Goal: Task Accomplishment & Management: Use online tool/utility

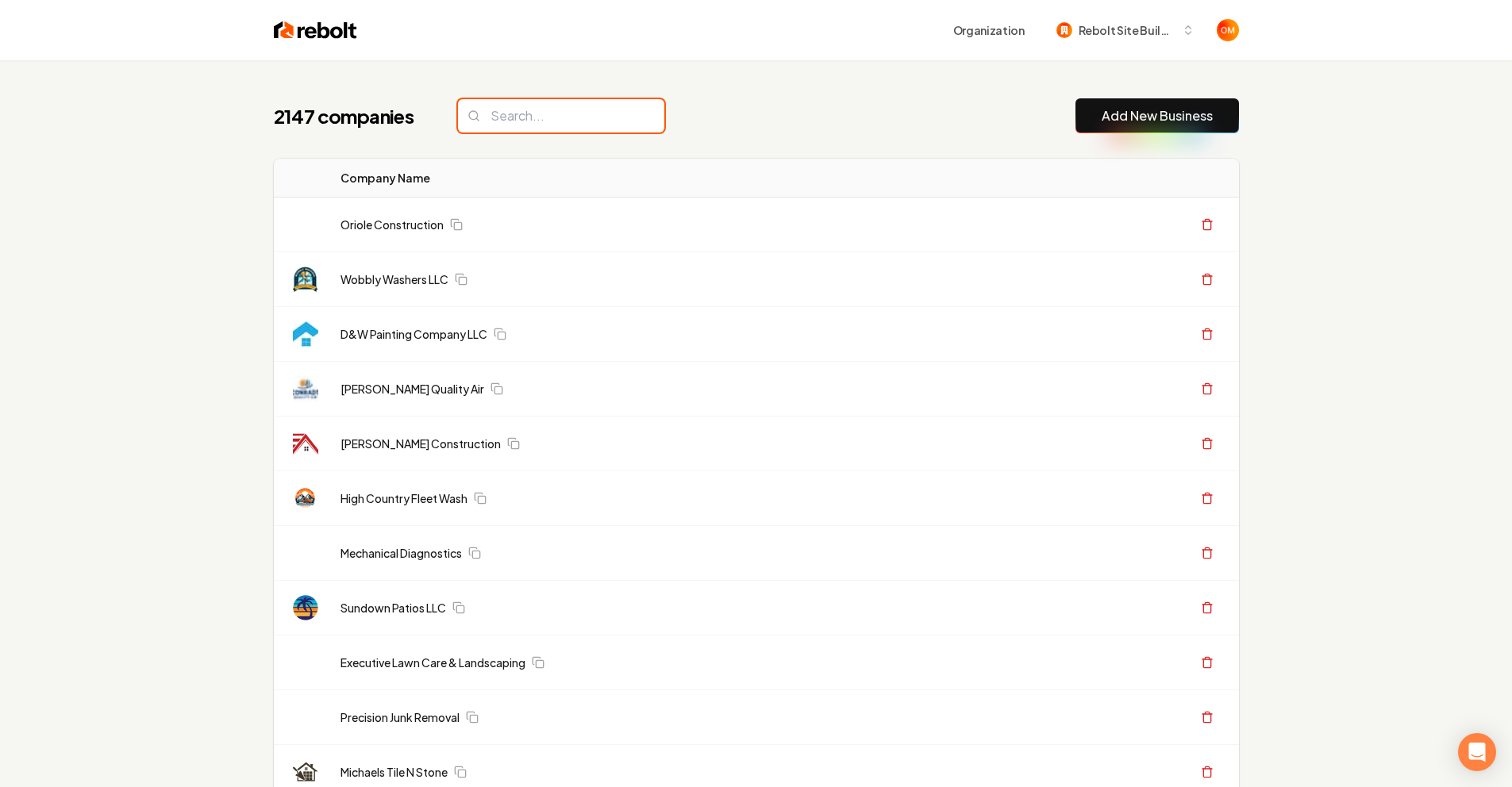
click at [519, 102] on input "search" at bounding box center [561, 115] width 206 height 33
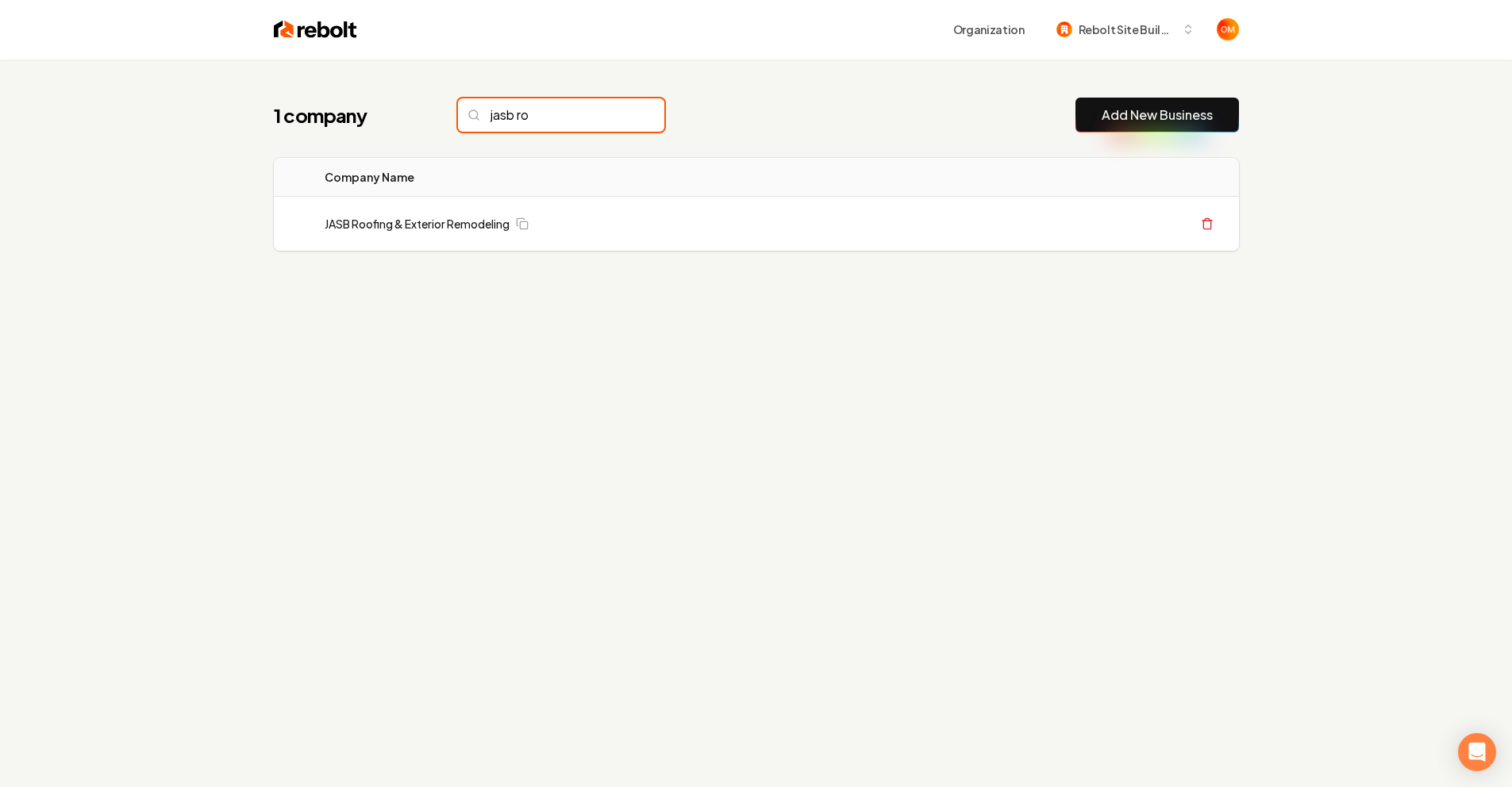
scroll to position [4, 0]
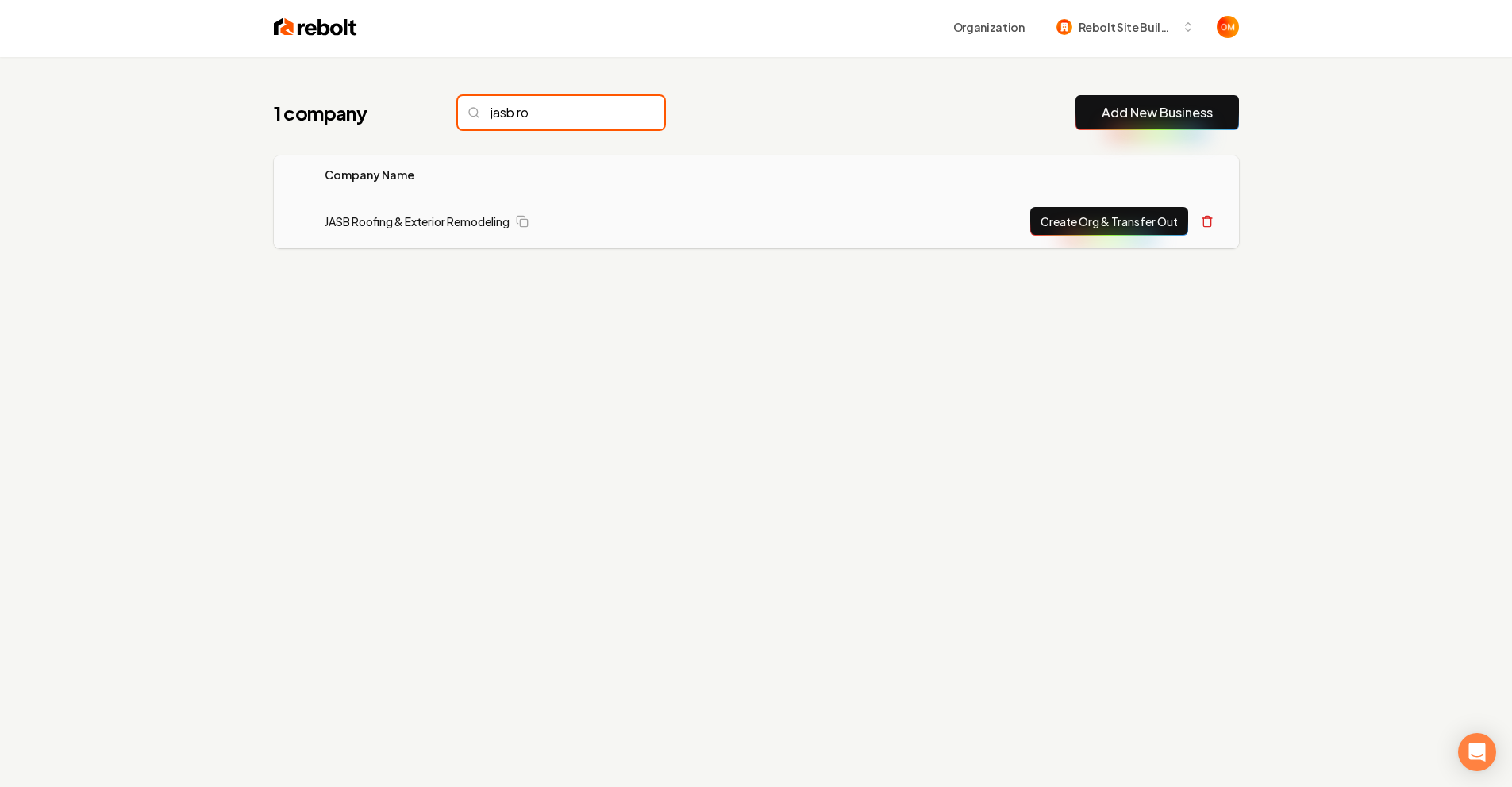
type input "jasb ro"
click at [452, 237] on td "JASB Roofing & Exterior Remodeling" at bounding box center [547, 222] width 472 height 54
click at [454, 224] on link "JASB Roofing & Exterior Remodeling" at bounding box center [416, 222] width 185 height 16
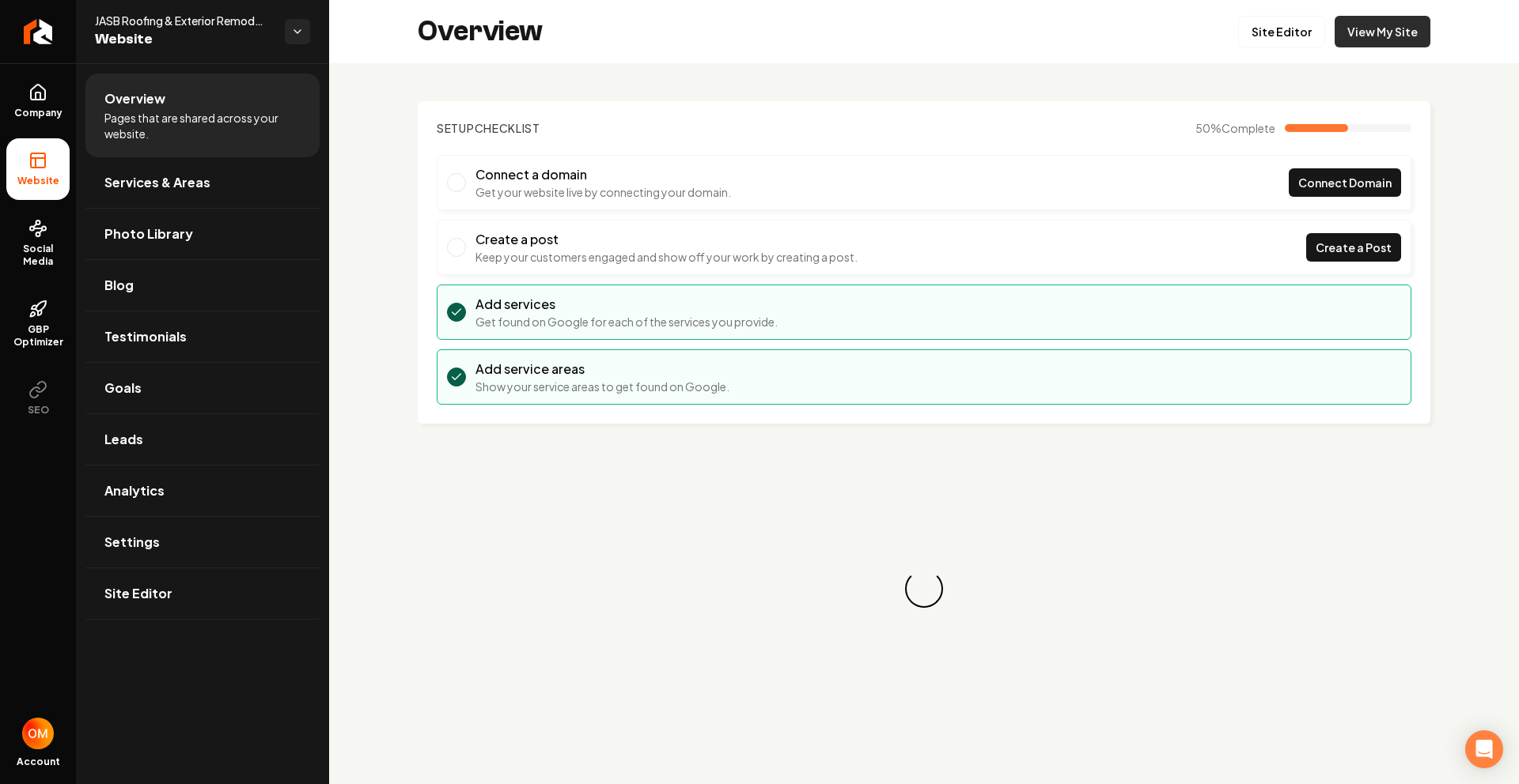
click at [1368, 39] on link "View My Site" at bounding box center [1383, 32] width 96 height 32
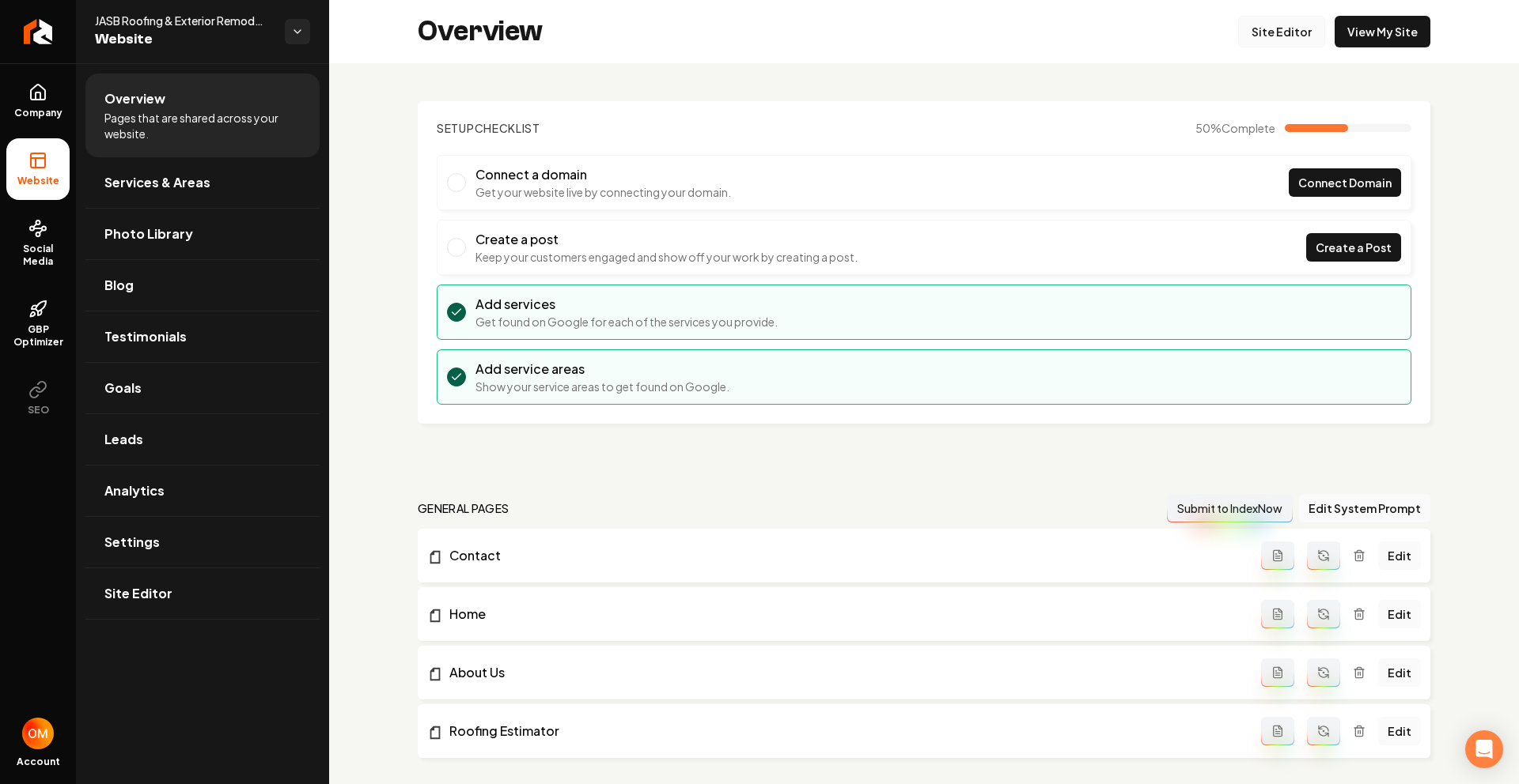
click at [1258, 38] on link "Site Editor" at bounding box center [1282, 32] width 87 height 32
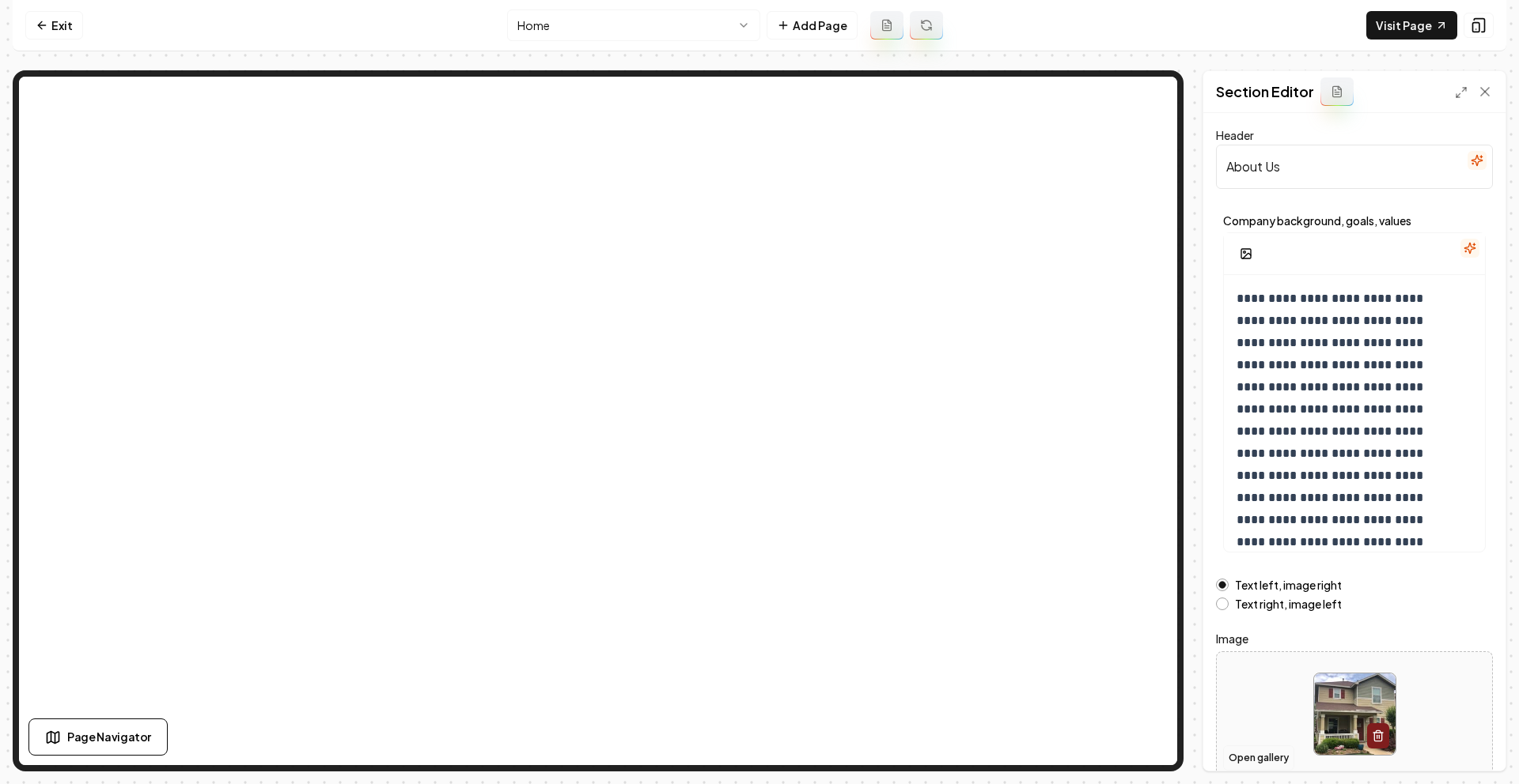
click at [1249, 748] on button "Open gallery" at bounding box center [1259, 758] width 71 height 25
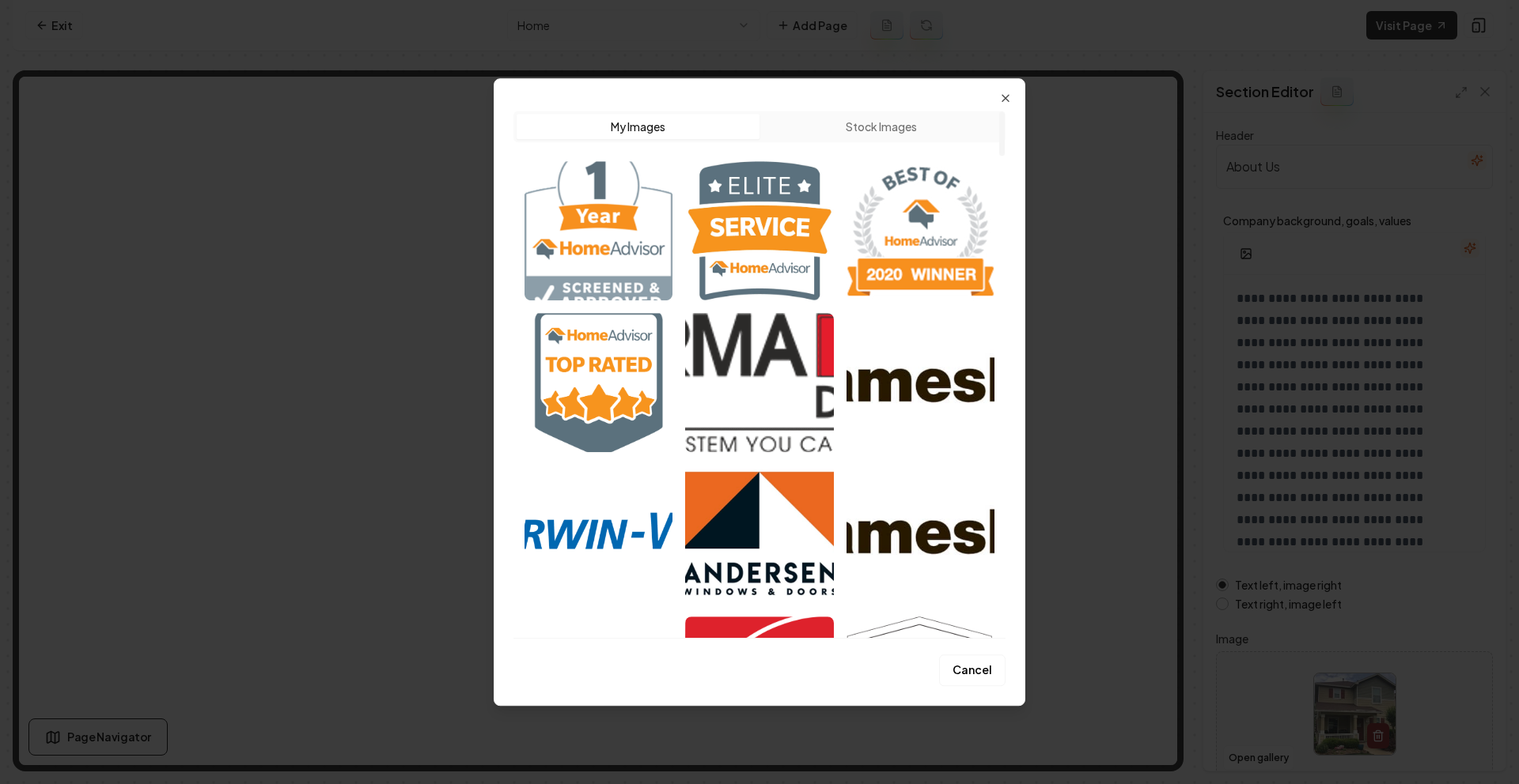
drag, startPoint x: 1006, startPoint y: 85, endPoint x: 997, endPoint y: 91, distance: 10.8
click at [1006, 86] on div "Upload My Images Stock Images Cancel Close" at bounding box center [759, 392] width 532 height 627
click at [1001, 94] on icon "button" at bounding box center [1005, 98] width 12 height 12
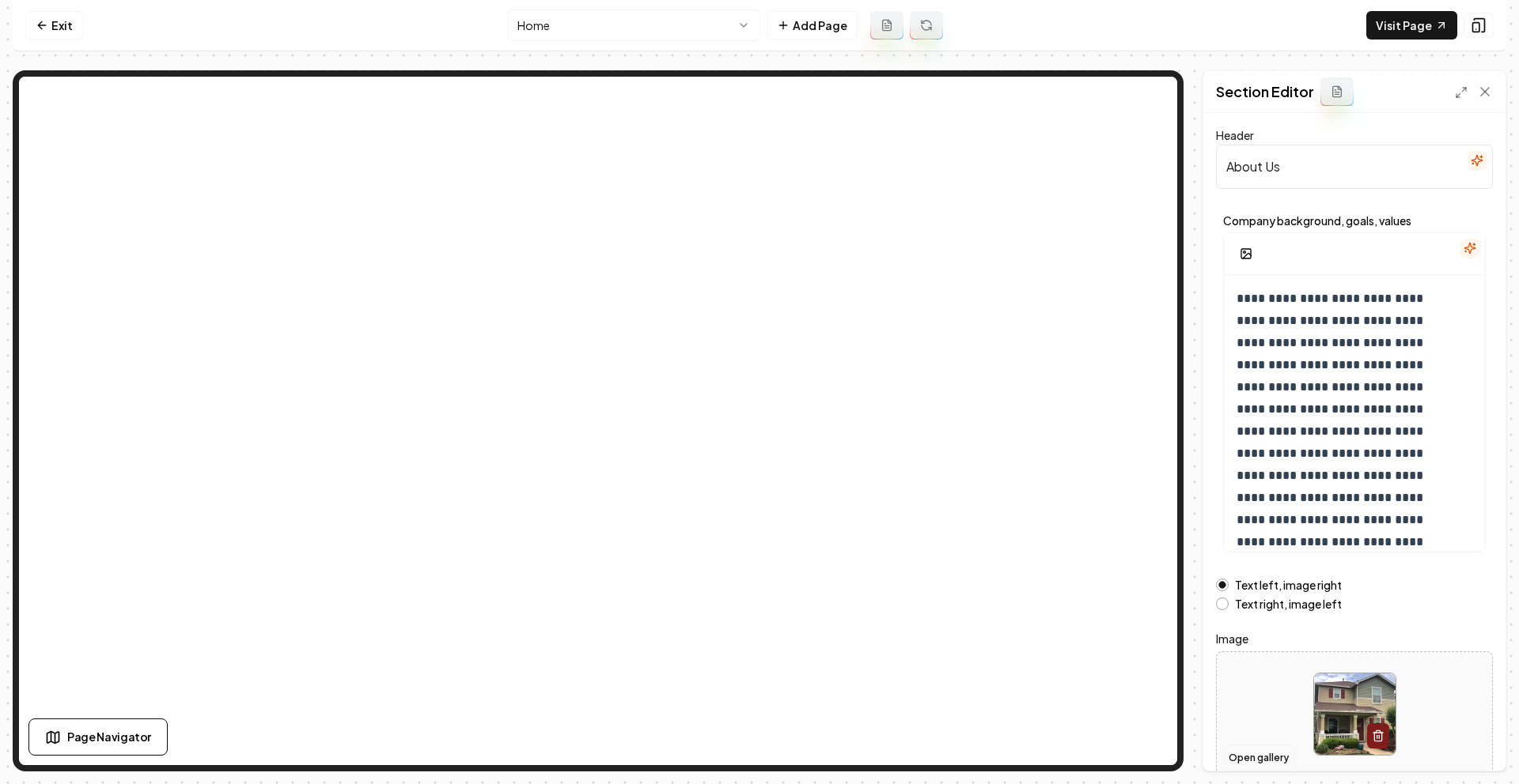
click at [1279, 747] on button "Open gallery" at bounding box center [1259, 758] width 71 height 25
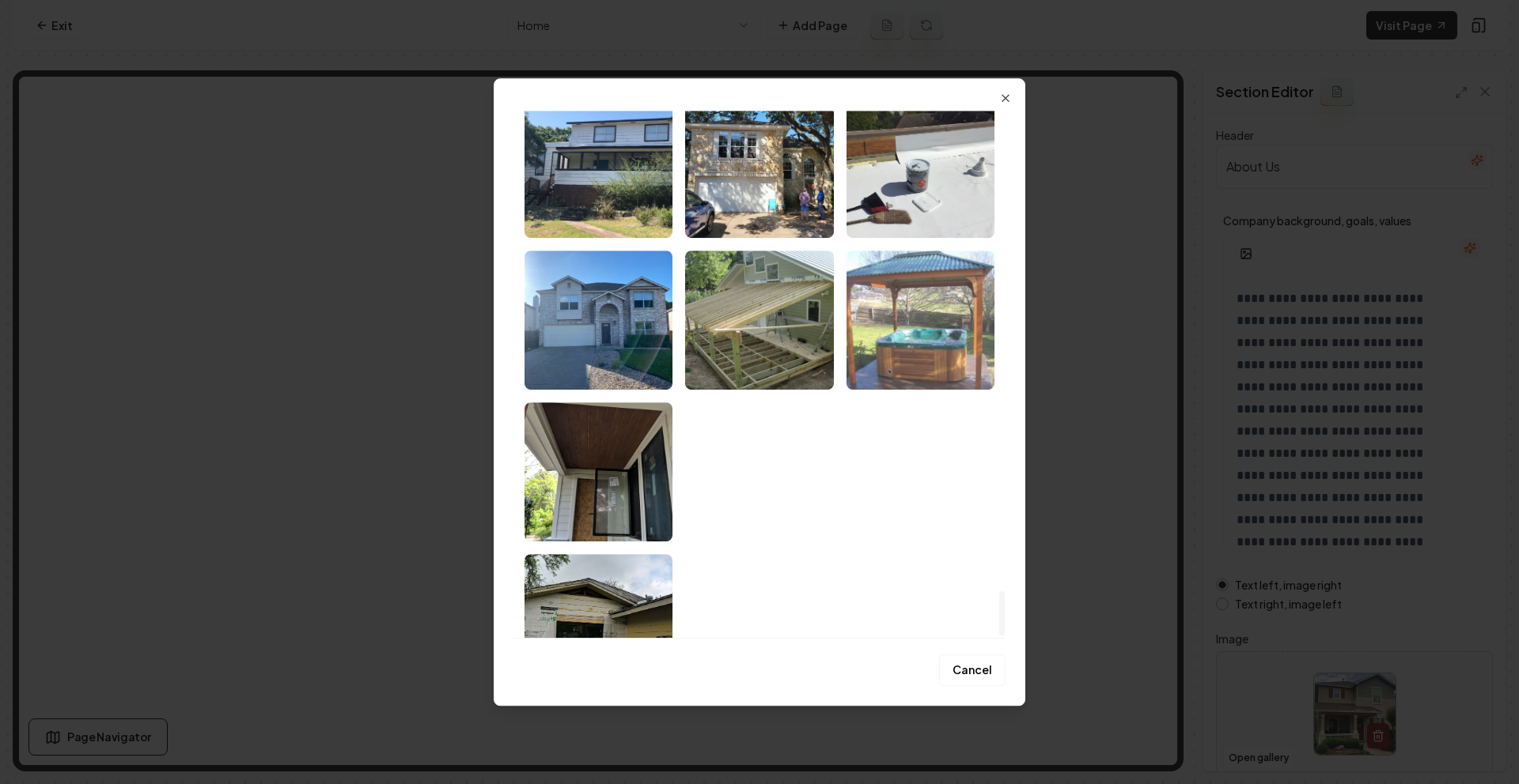
scroll to position [5742, 0]
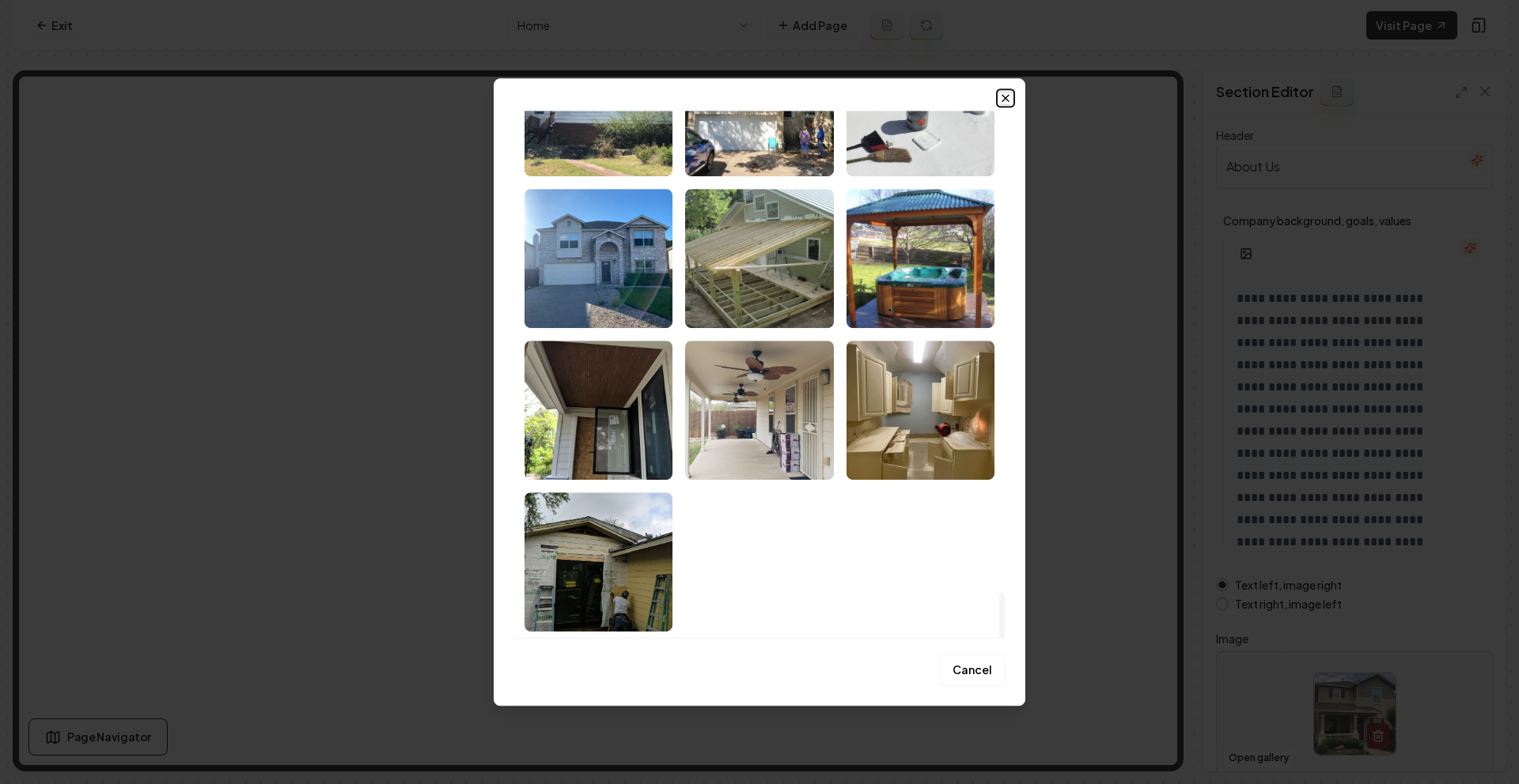
click at [1000, 93] on icon "button" at bounding box center [1005, 98] width 12 height 12
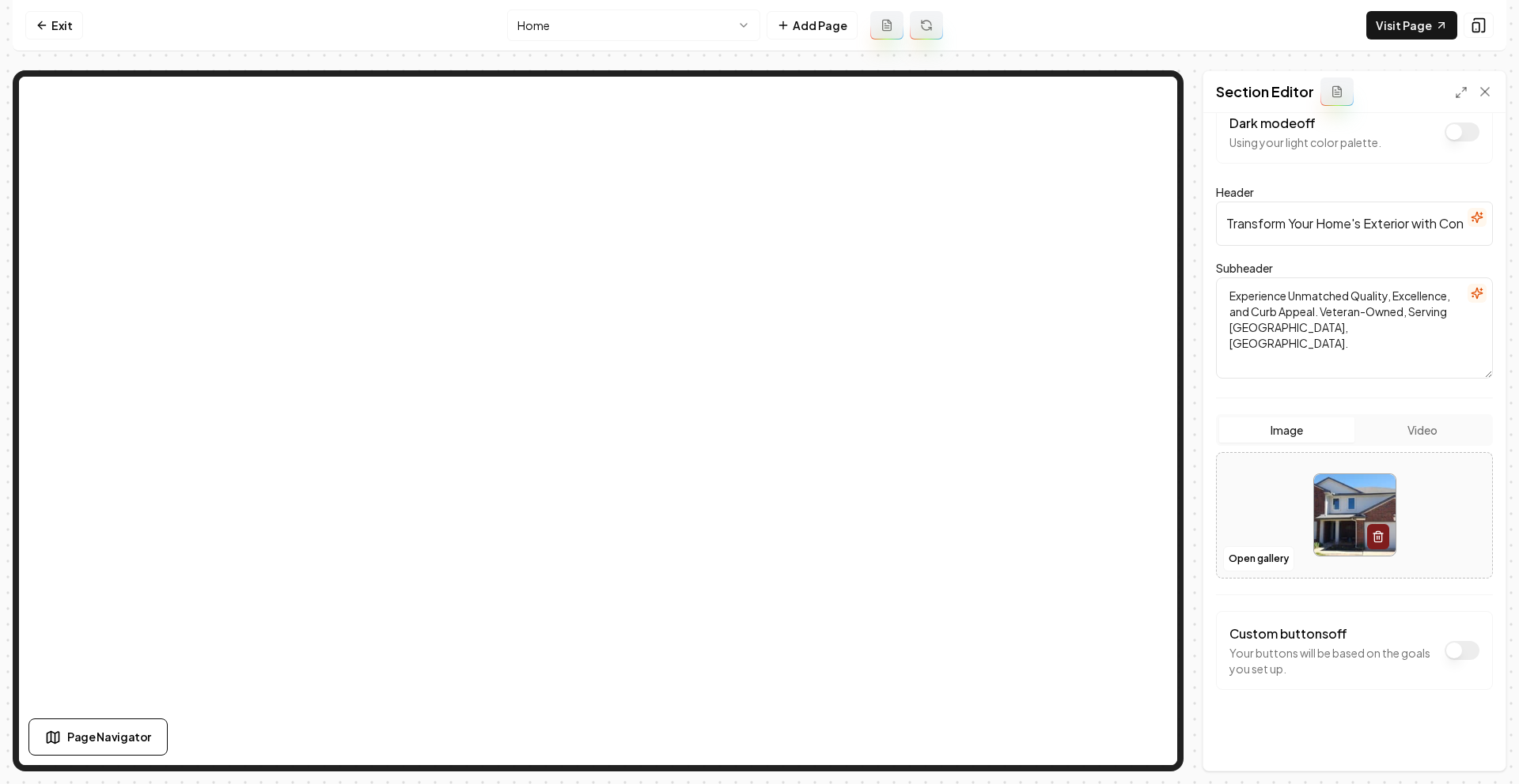
scroll to position [33, 0]
click at [1263, 556] on button "Open gallery" at bounding box center [1259, 557] width 71 height 25
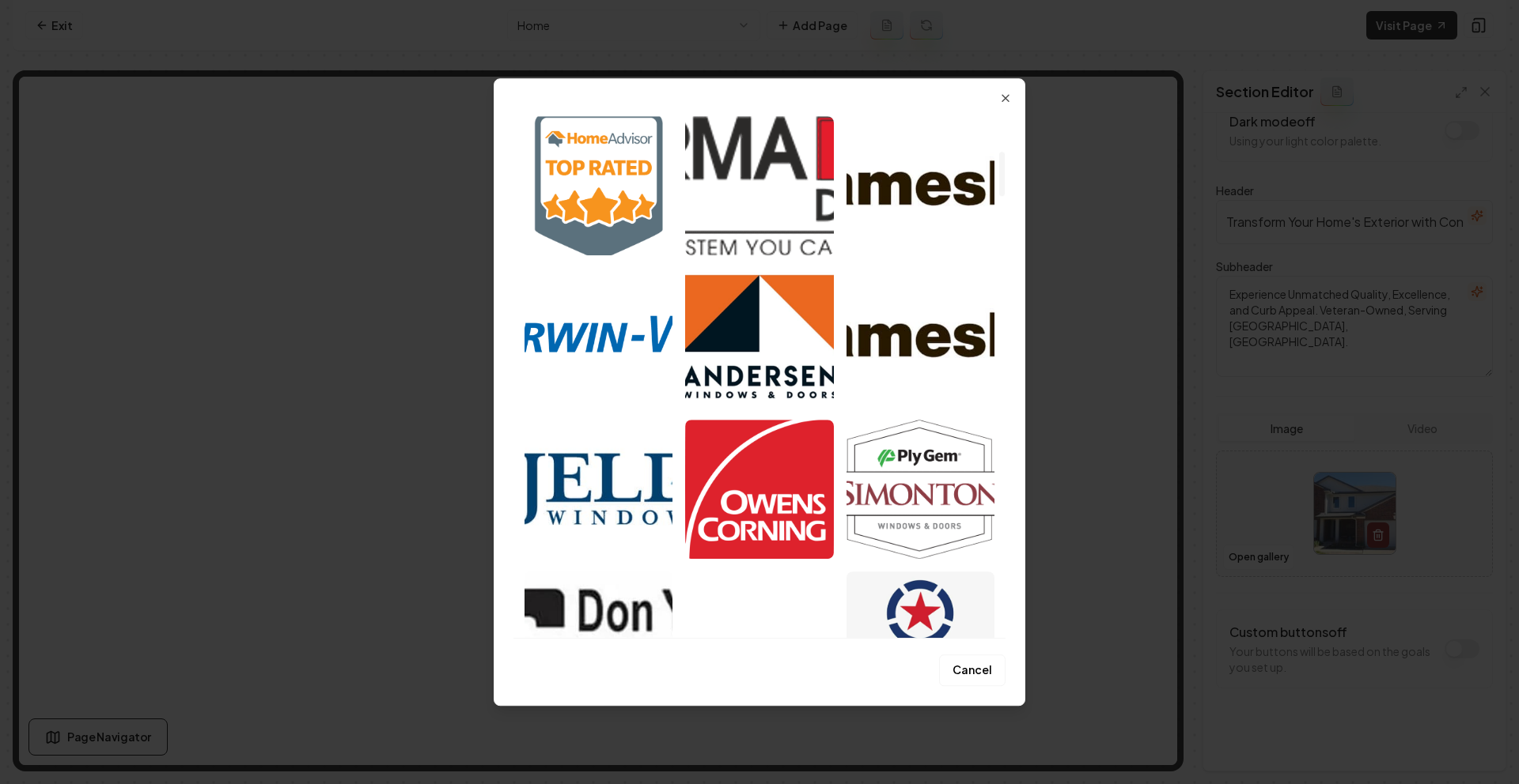
scroll to position [0, 0]
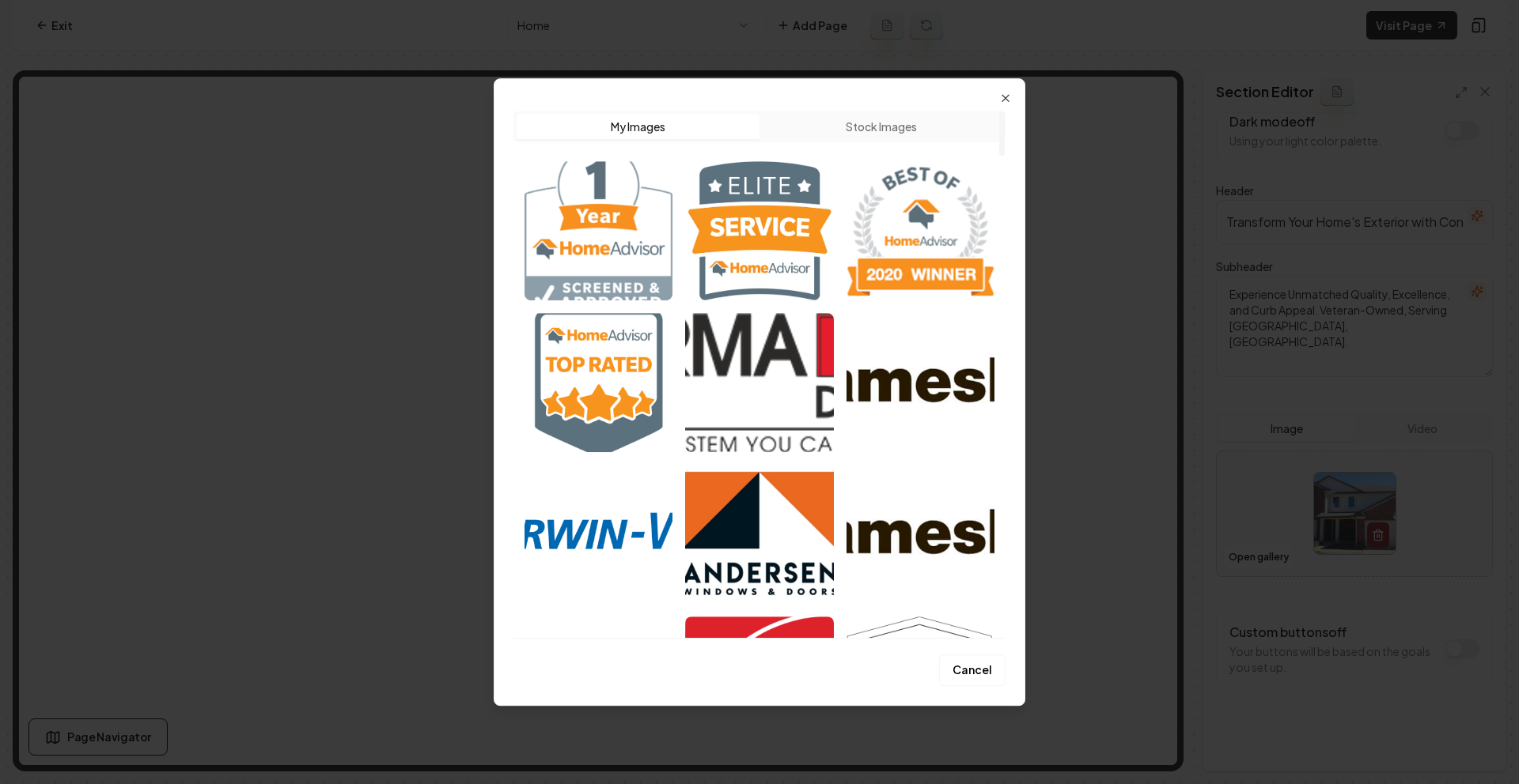
click at [996, 98] on div "Upload My Images Stock Images" at bounding box center [760, 368] width 492 height 540
click at [998, 93] on div "Upload My Images Stock Images Cancel Close" at bounding box center [759, 392] width 532 height 627
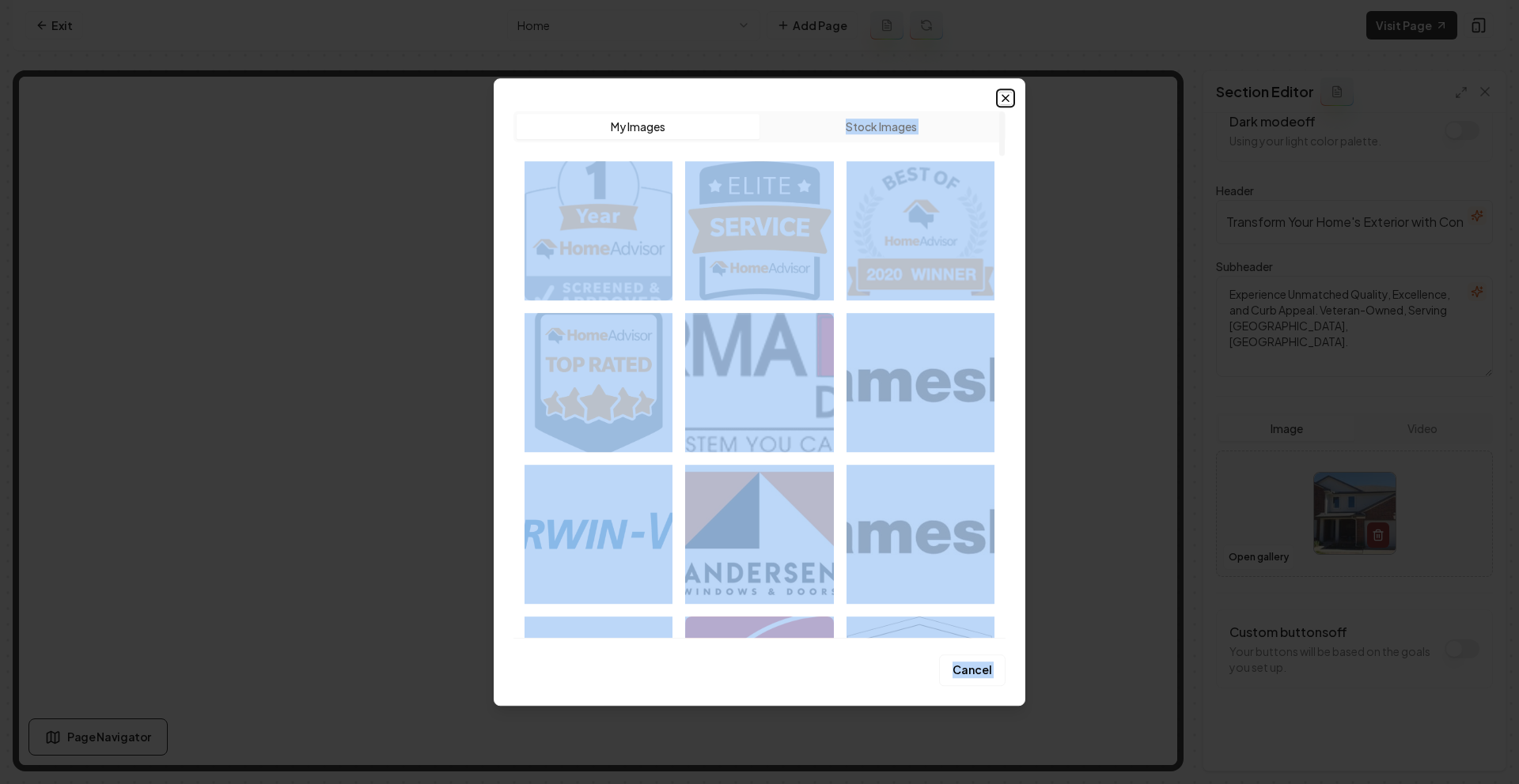
click at [1000, 95] on icon "button" at bounding box center [1005, 98] width 12 height 12
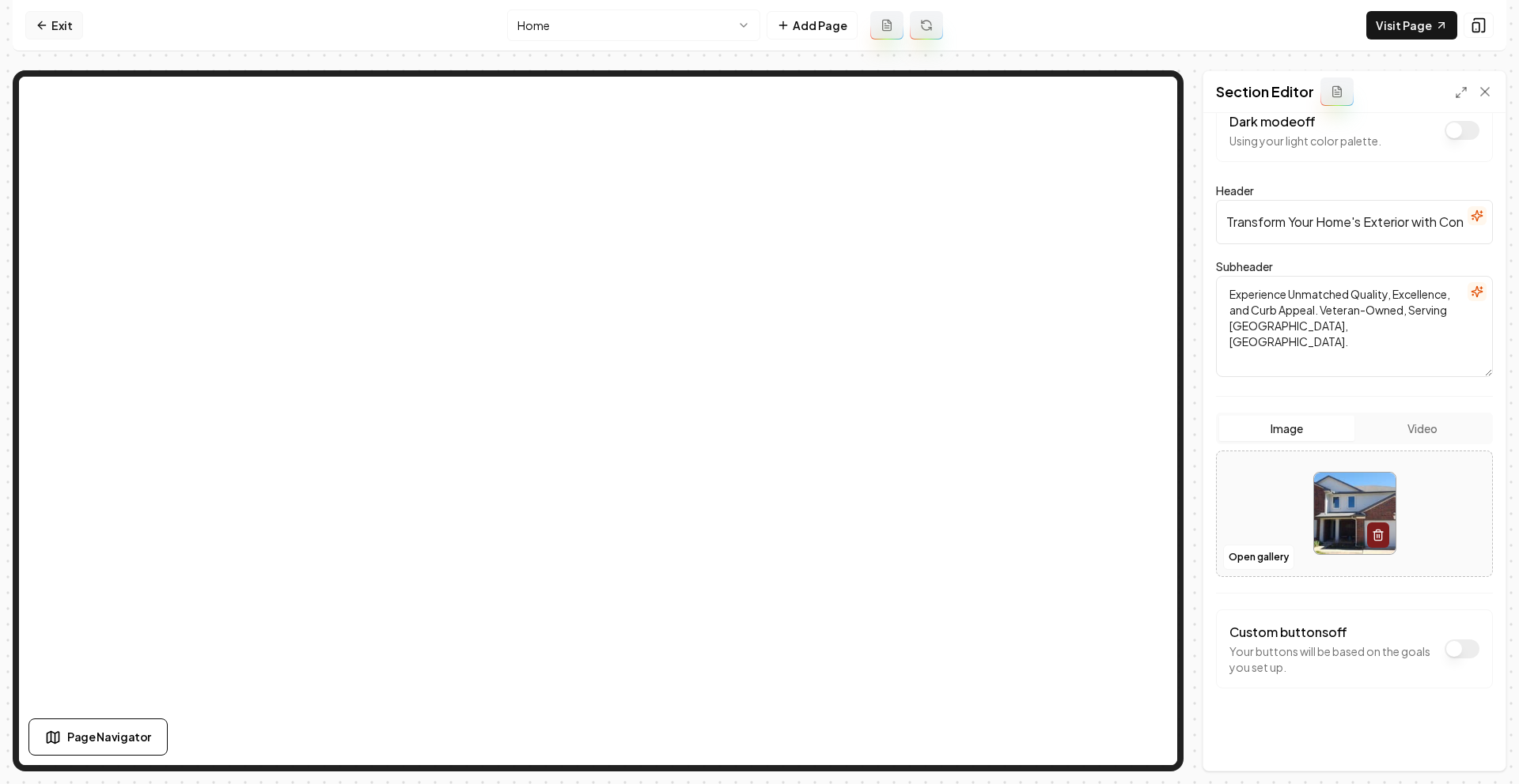
click at [58, 23] on link "Exit" at bounding box center [53, 25] width 58 height 28
